Goal: Task Accomplishment & Management: Manage account settings

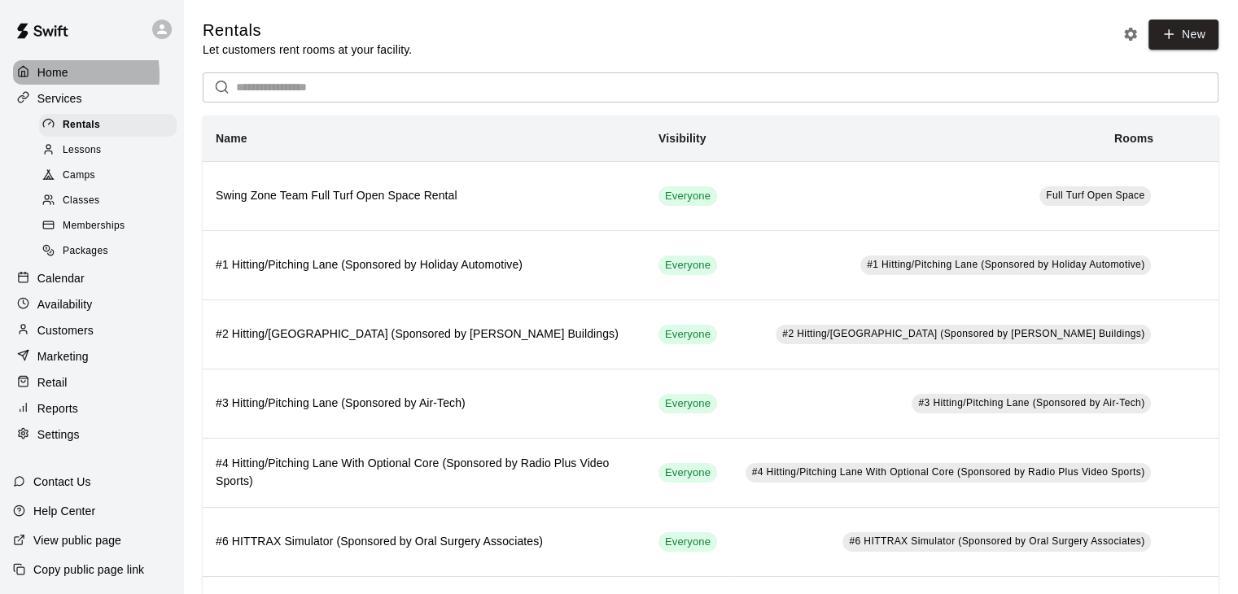
click at [52, 75] on p "Home" at bounding box center [52, 72] width 31 height 16
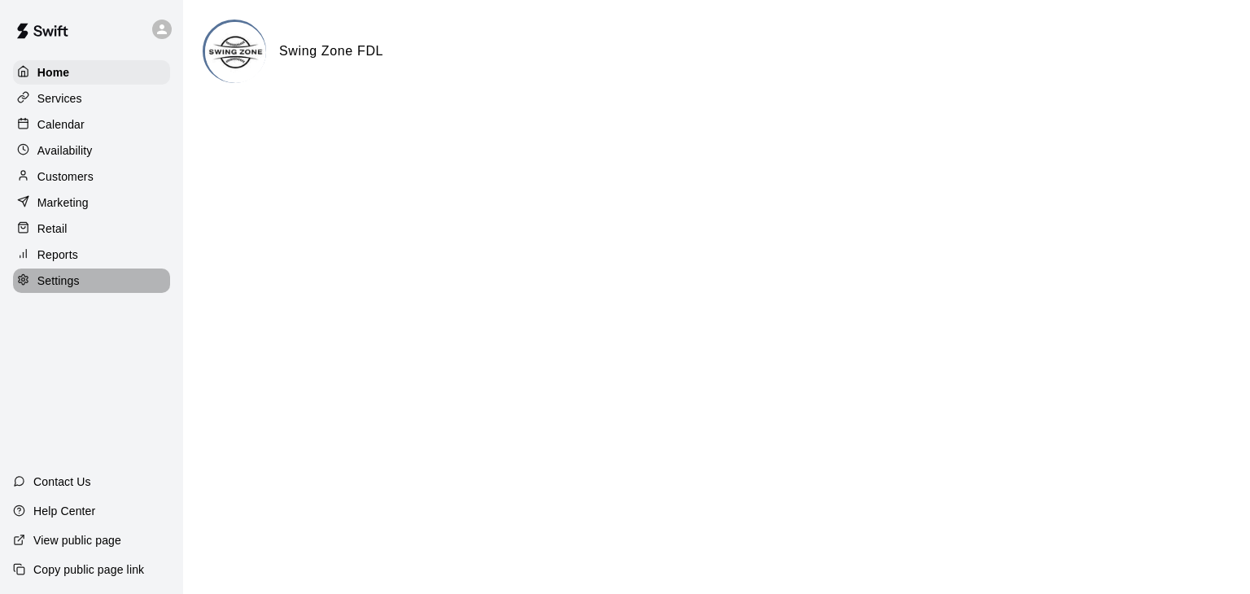
click at [52, 287] on p "Settings" at bounding box center [58, 281] width 42 height 16
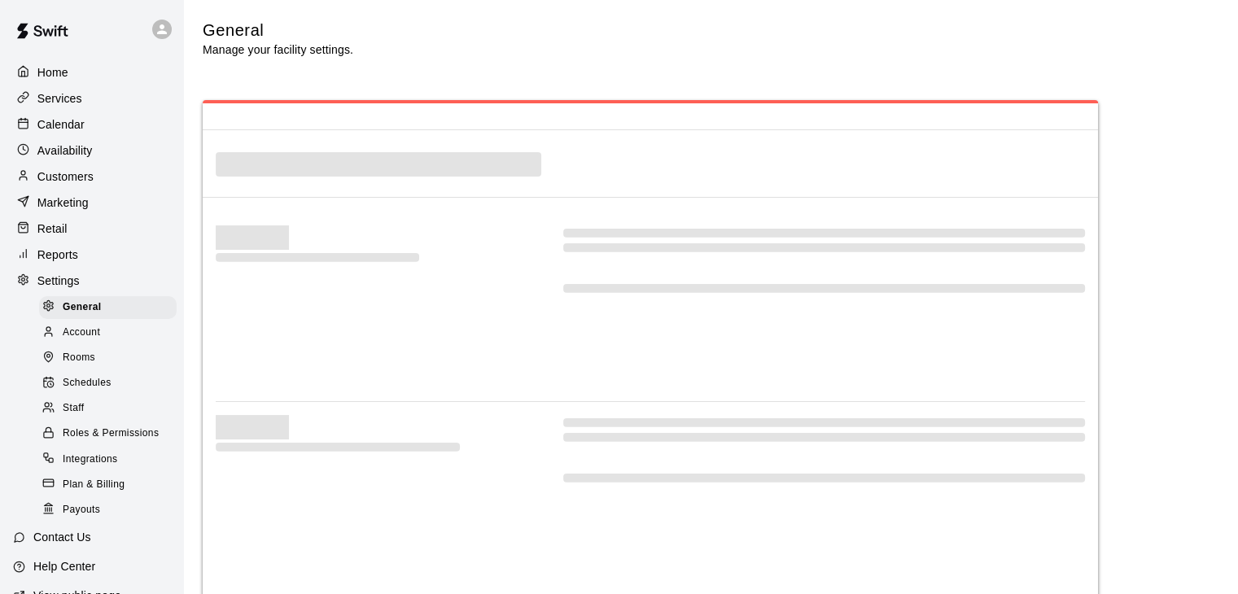
select select "**"
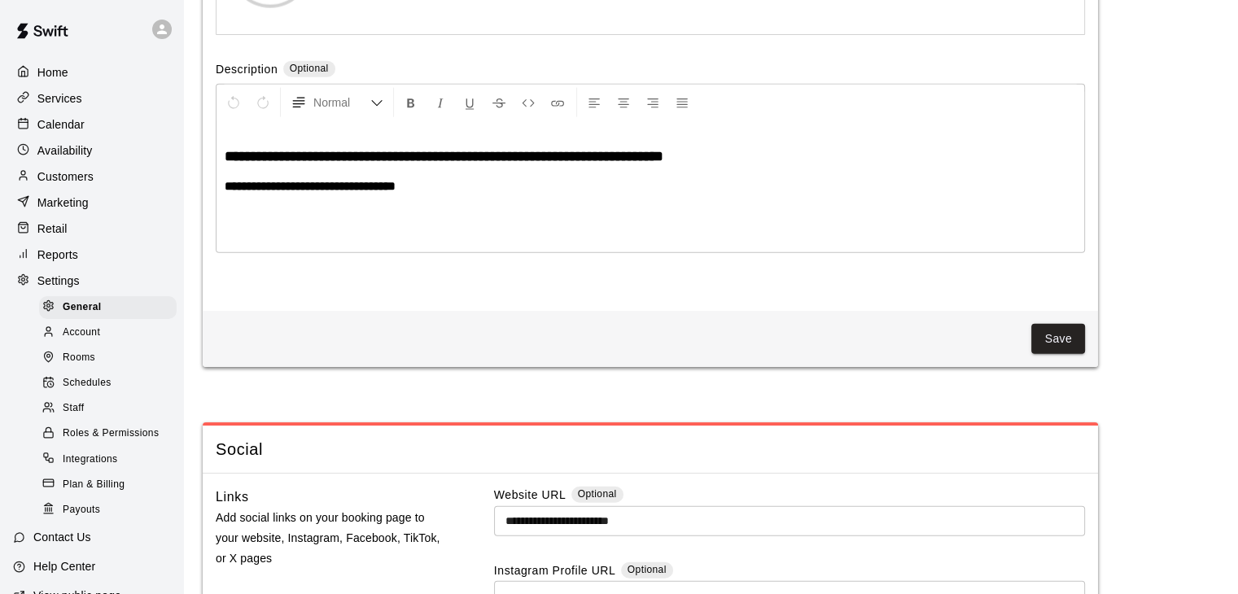
scroll to position [4336, 0]
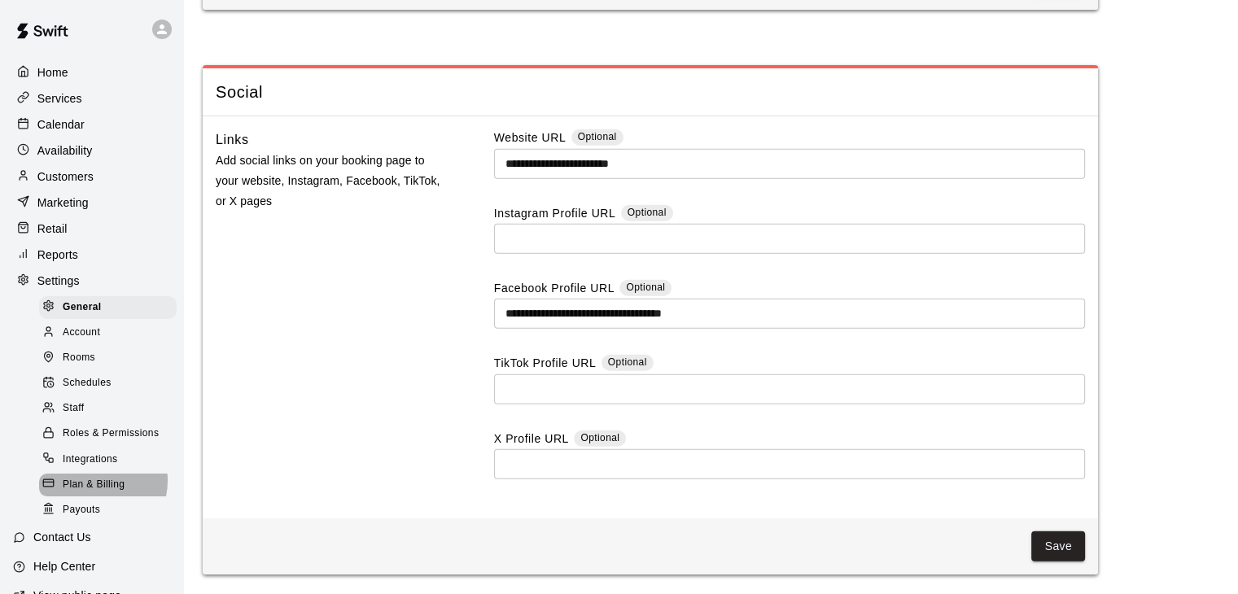
click at [88, 493] on span "Plan & Billing" at bounding box center [94, 485] width 62 height 16
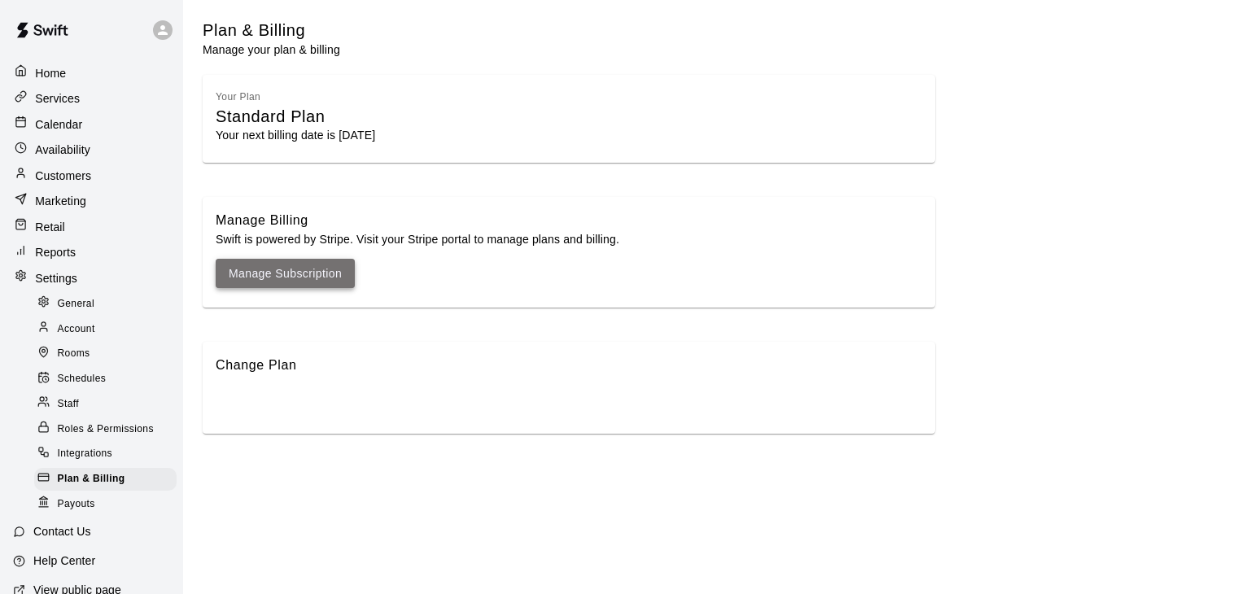
click at [319, 275] on link "Manage Subscription" at bounding box center [285, 274] width 113 height 20
